Goal: Check status: Check status

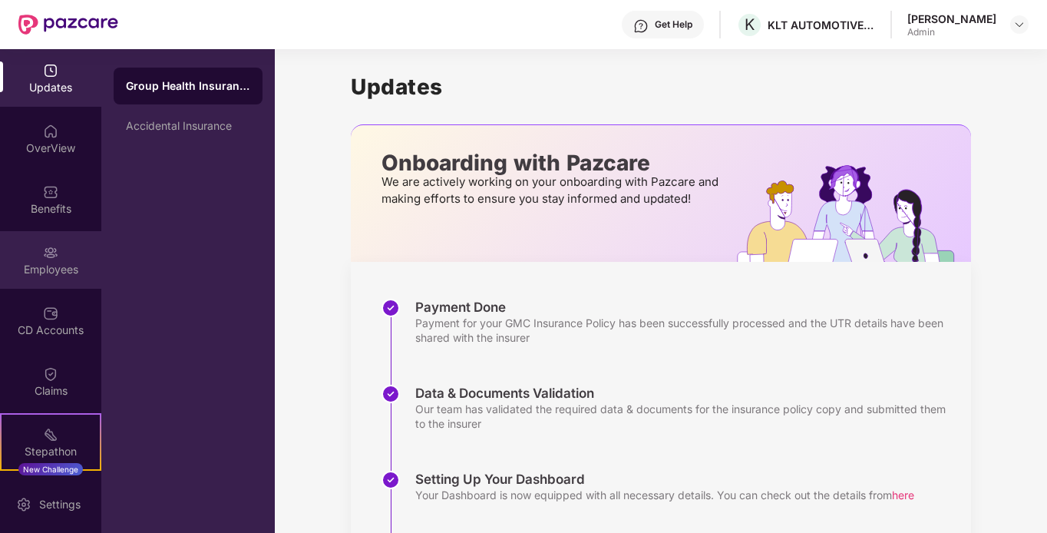
click at [92, 246] on div "Employees" at bounding box center [50, 260] width 101 height 58
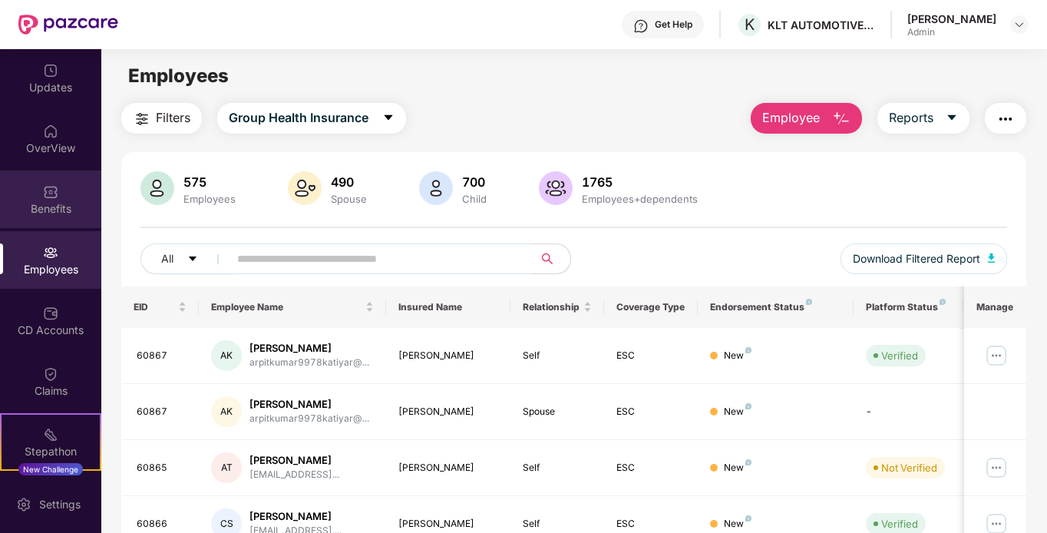
click at [53, 188] on img at bounding box center [50, 191] width 15 height 15
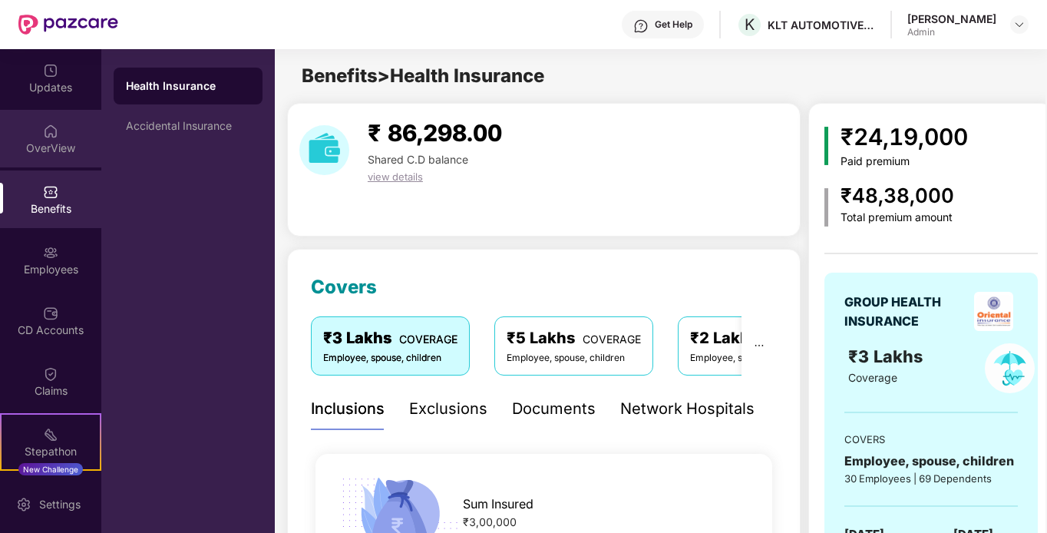
click at [64, 134] on div "OverView" at bounding box center [50, 139] width 101 height 58
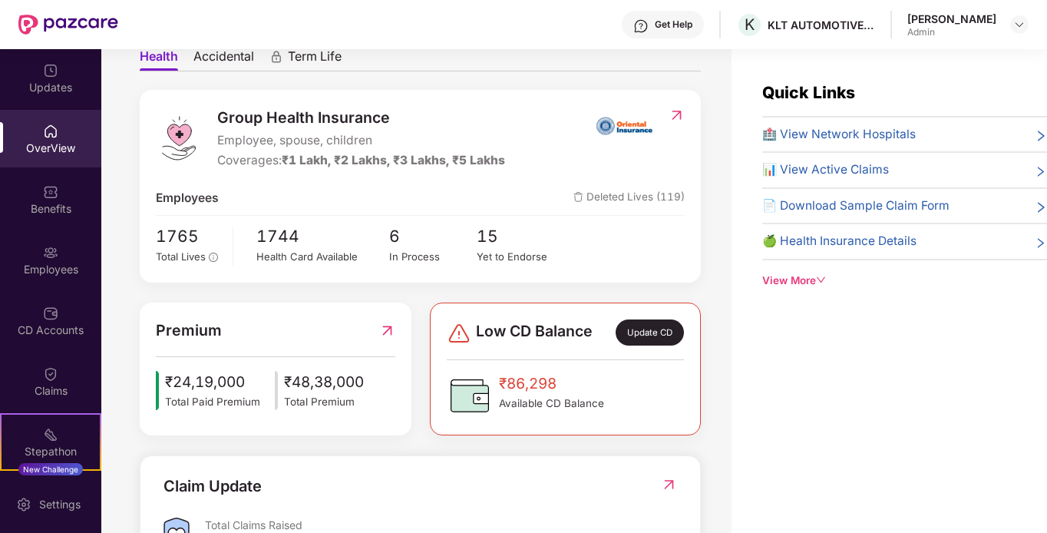
scroll to position [77, 0]
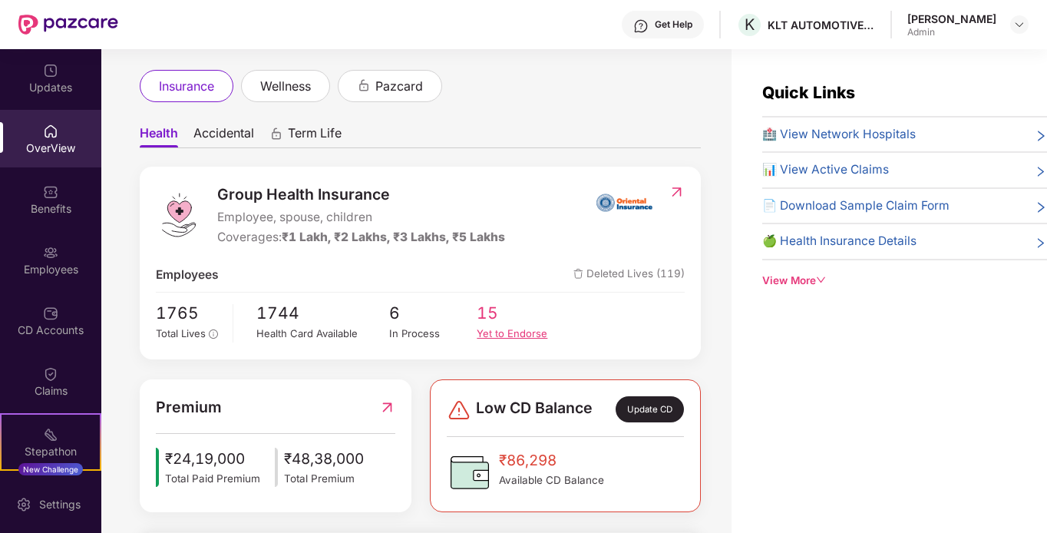
click at [497, 335] on div "Yet to Endorse" at bounding box center [521, 333] width 88 height 16
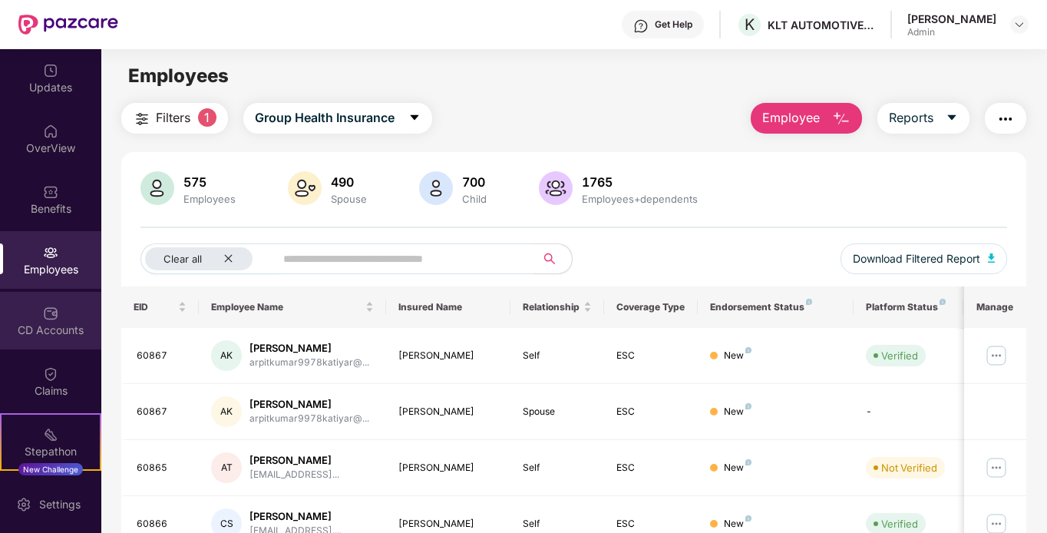
click at [31, 310] on div "CD Accounts" at bounding box center [50, 321] width 101 height 58
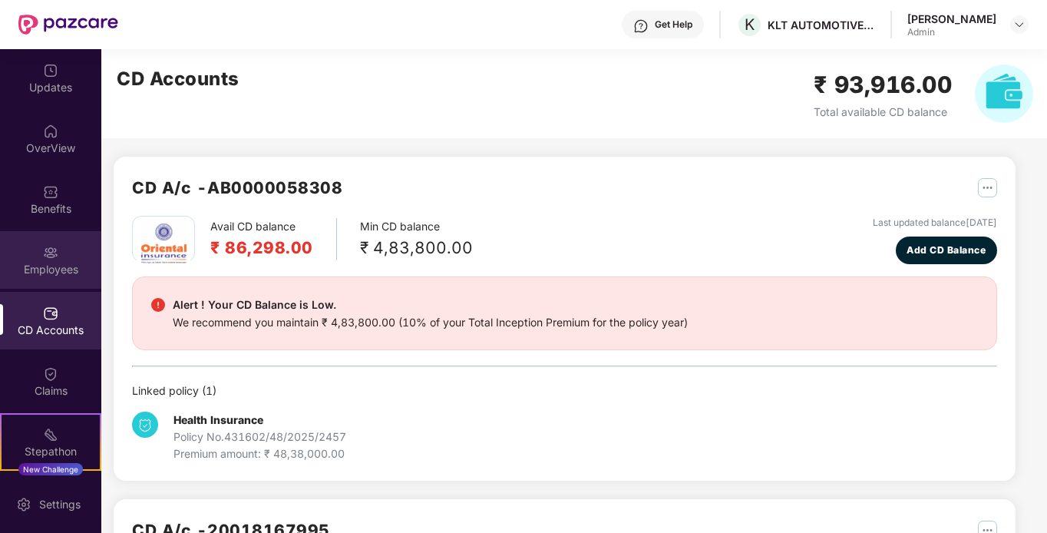
click at [54, 273] on div "Employees" at bounding box center [50, 269] width 101 height 15
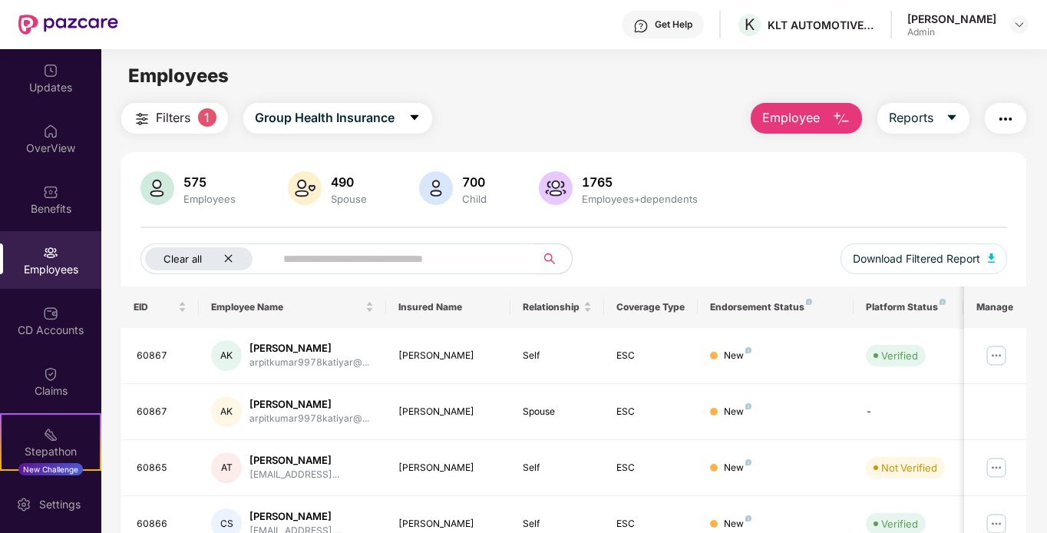
click at [225, 254] on icon "close" at bounding box center [228, 258] width 10 height 10
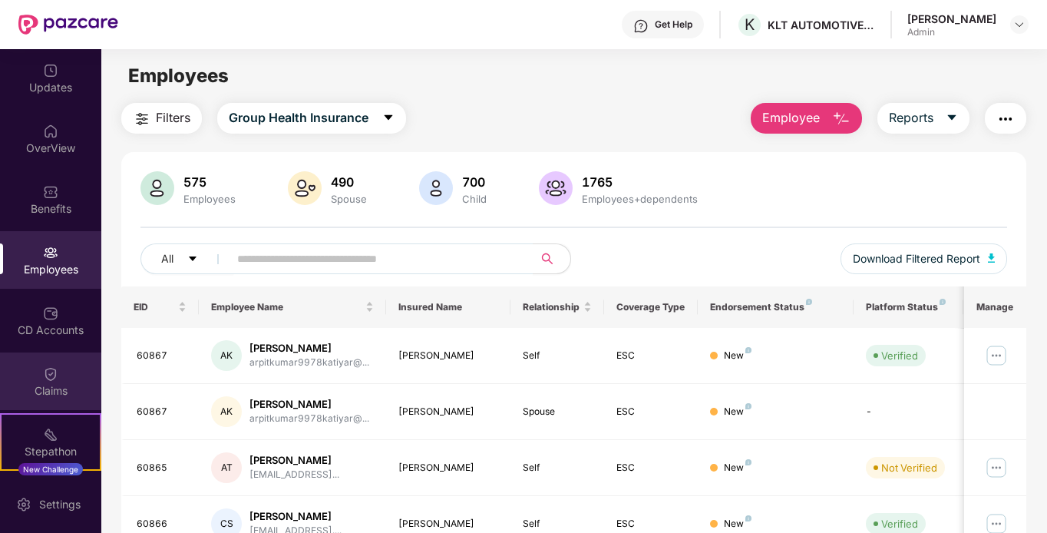
click at [66, 388] on div "Claims" at bounding box center [50, 390] width 101 height 15
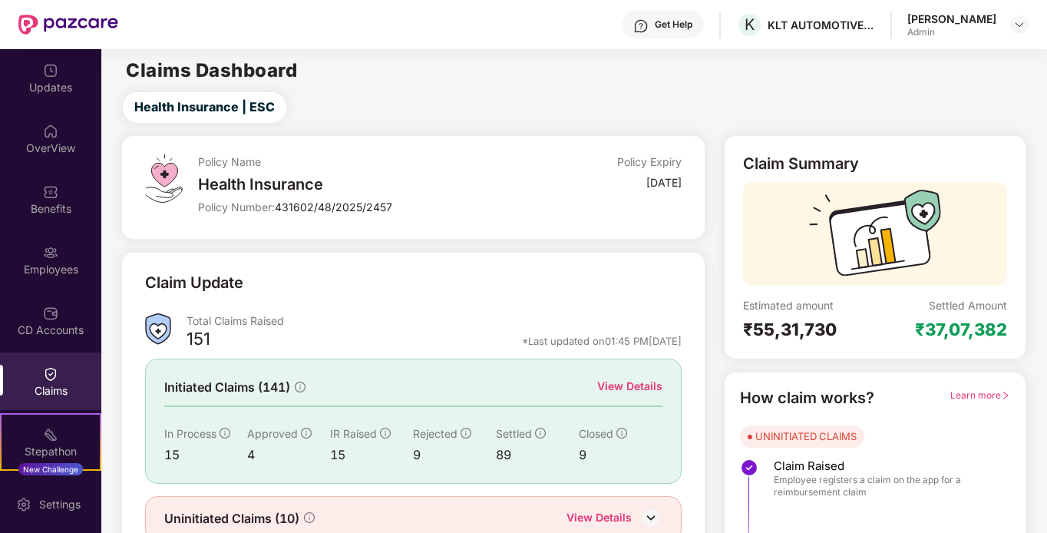
scroll to position [68, 0]
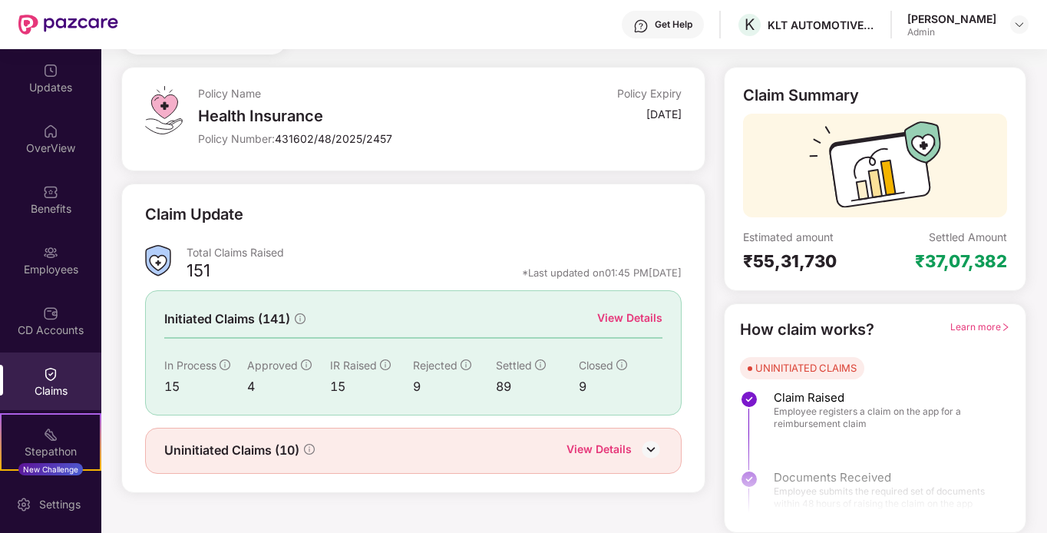
click at [626, 313] on div "View Details" at bounding box center [629, 317] width 65 height 17
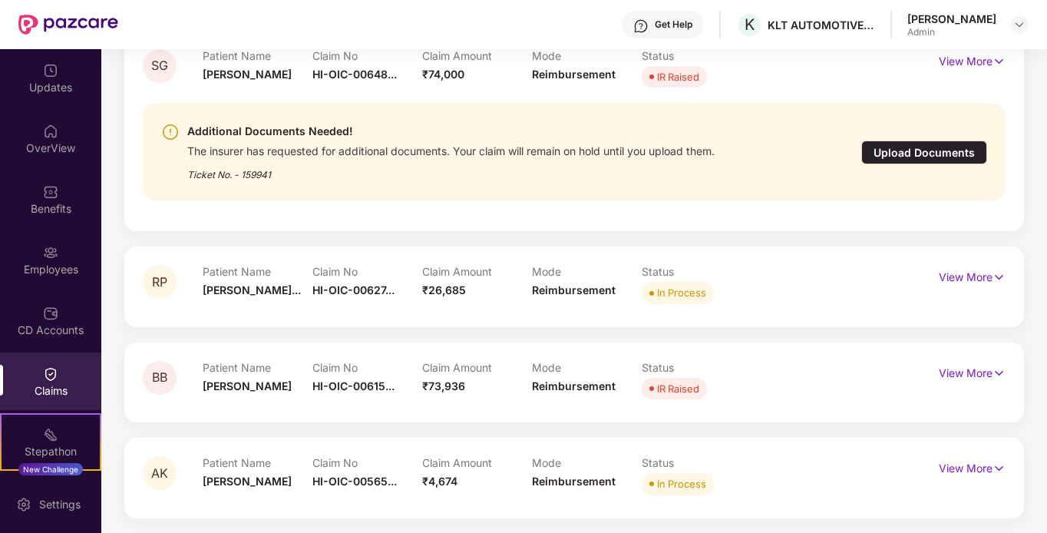
scroll to position [3878, 0]
click at [957, 370] on p "View More" at bounding box center [972, 370] width 67 height 21
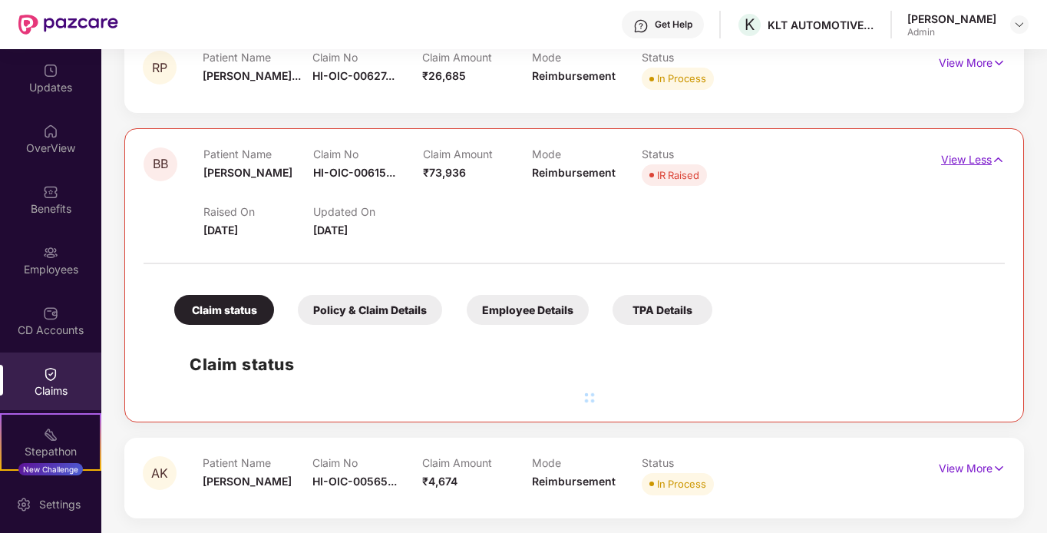
scroll to position [4092, 0]
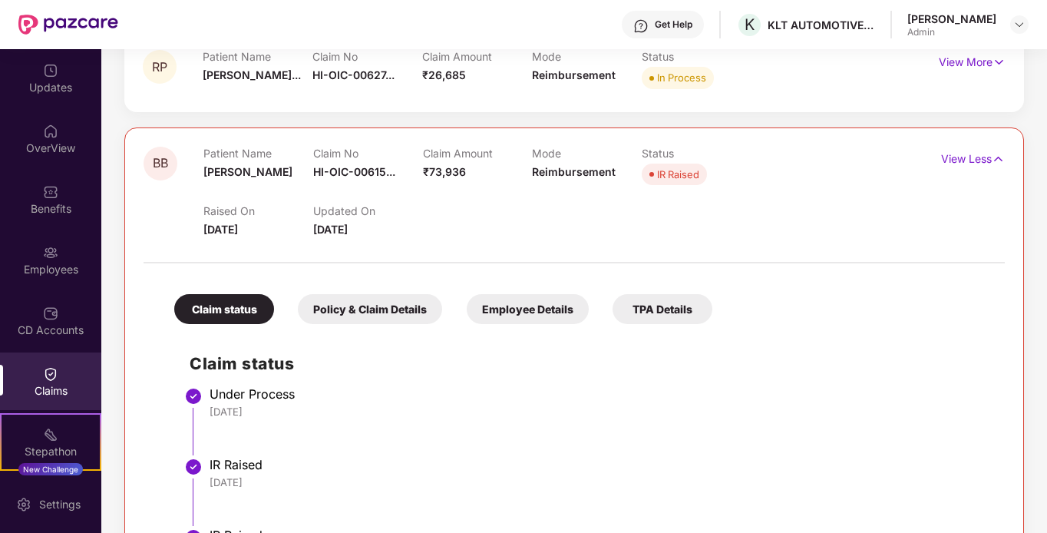
drag, startPoint x: 603, startPoint y: 531, endPoint x: 675, endPoint y: 463, distance: 98.8
click at [675, 463] on div "IR Raised" at bounding box center [600, 464] width 780 height 15
click at [897, 425] on li "Under Process [DATE]" at bounding box center [590, 427] width 800 height 71
click at [937, 307] on div "Claim status Policy & Claim Details Employee Details TPA Details Claim status U…" at bounding box center [574, 420] width 861 height 299
